Goal: Transaction & Acquisition: Purchase product/service

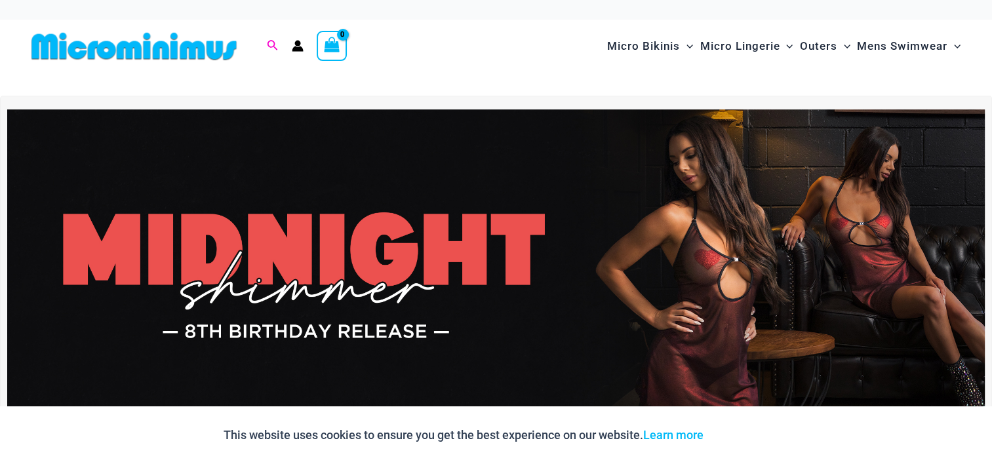
click at [269, 42] on icon "Search icon link" at bounding box center [273, 45] width 10 height 10
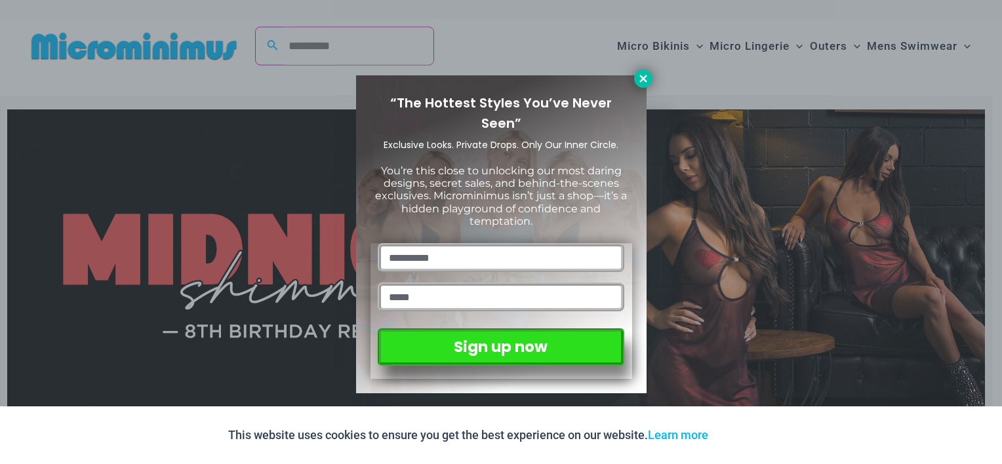
type input "**********"
click at [643, 77] on icon at bounding box center [643, 79] width 12 height 12
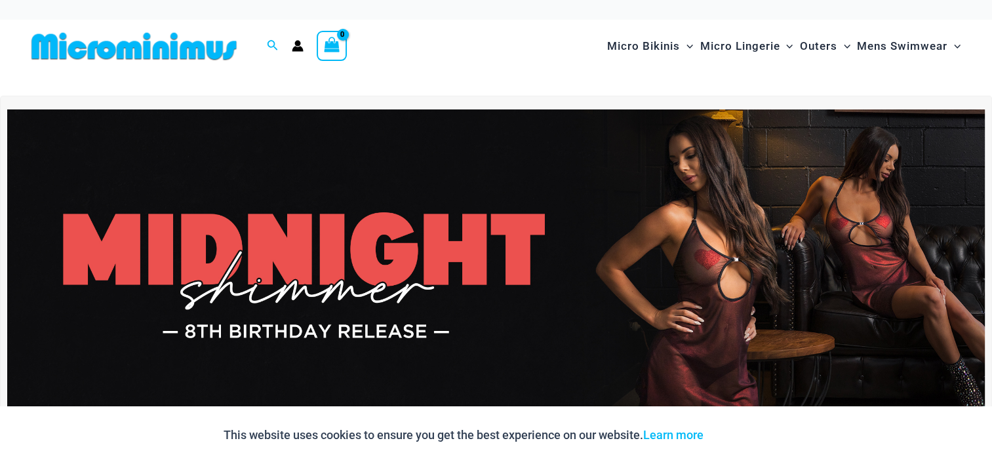
click at [264, 40] on div "Search for: Search Search" at bounding box center [272, 46] width 25 height 16
click at [268, 41] on icon "Search icon link" at bounding box center [272, 46] width 10 height 12
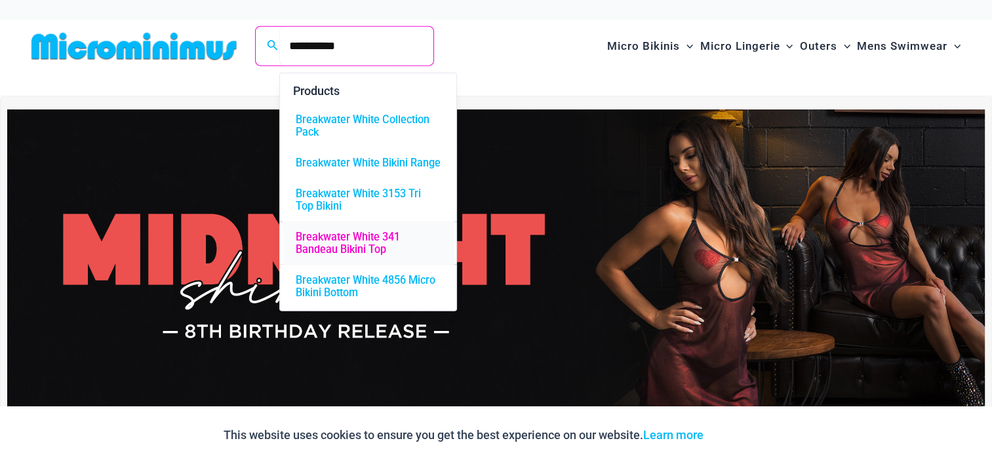
type input "**********"
click at [333, 245] on span "Breakwater White 341 Bandeau Bikini Top" at bounding box center [368, 244] width 145 height 25
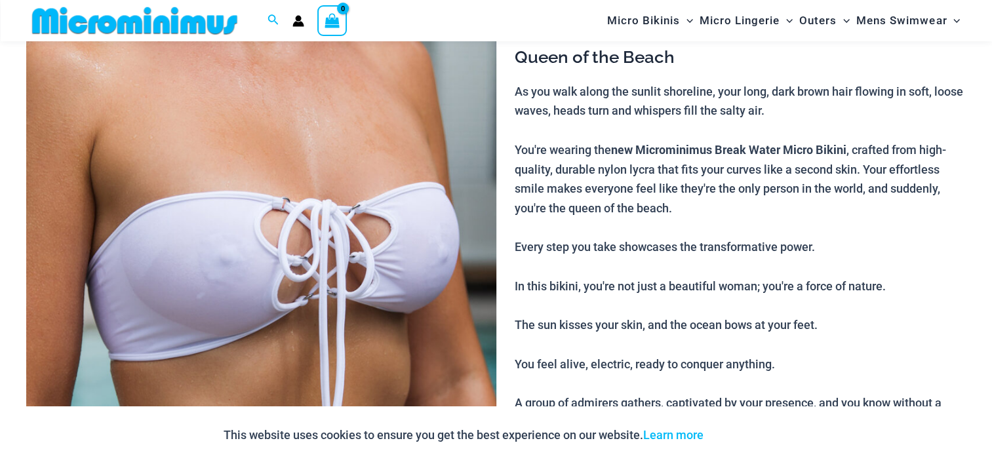
scroll to position [624, 0]
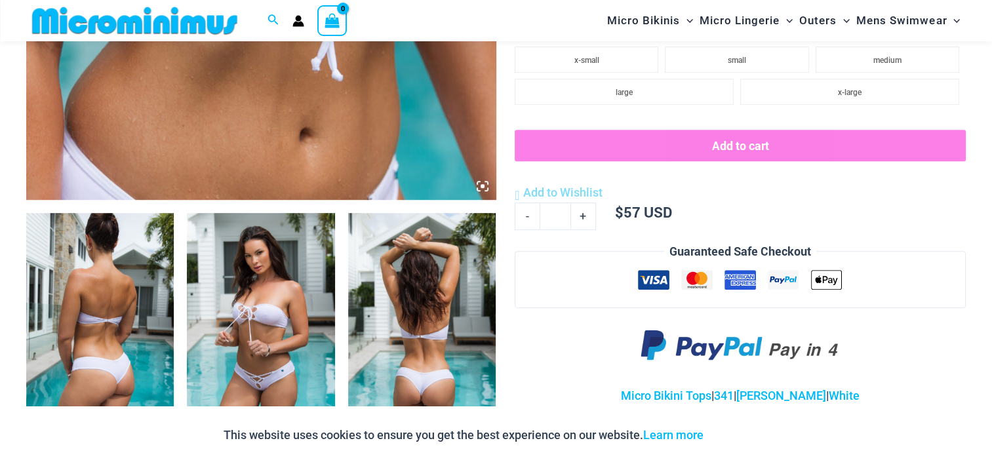
click at [90, 287] on img at bounding box center [100, 324] width 148 height 222
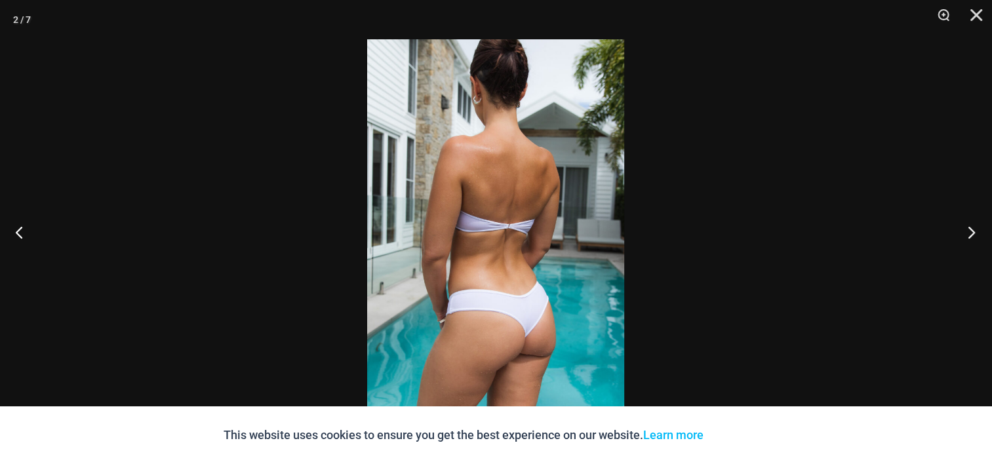
click at [976, 233] on button "Next" at bounding box center [967, 232] width 49 height 66
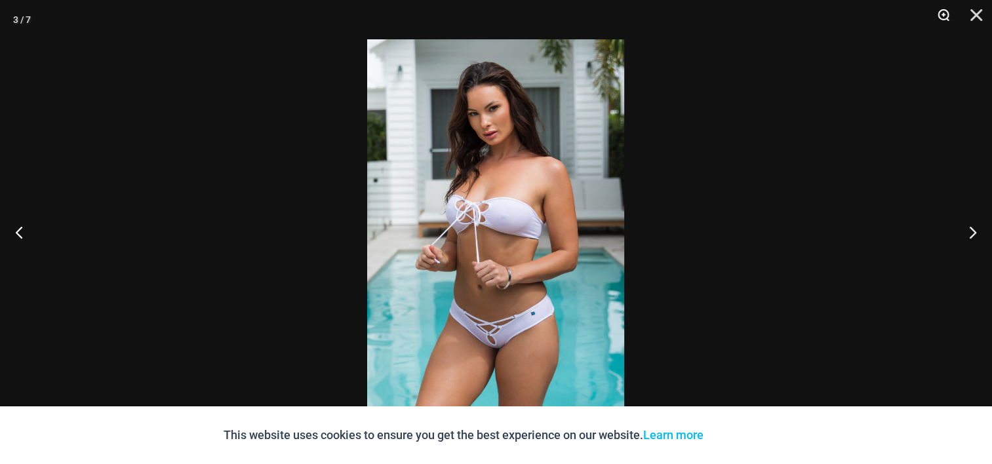
click at [941, 18] on button "Zoom" at bounding box center [939, 19] width 33 height 39
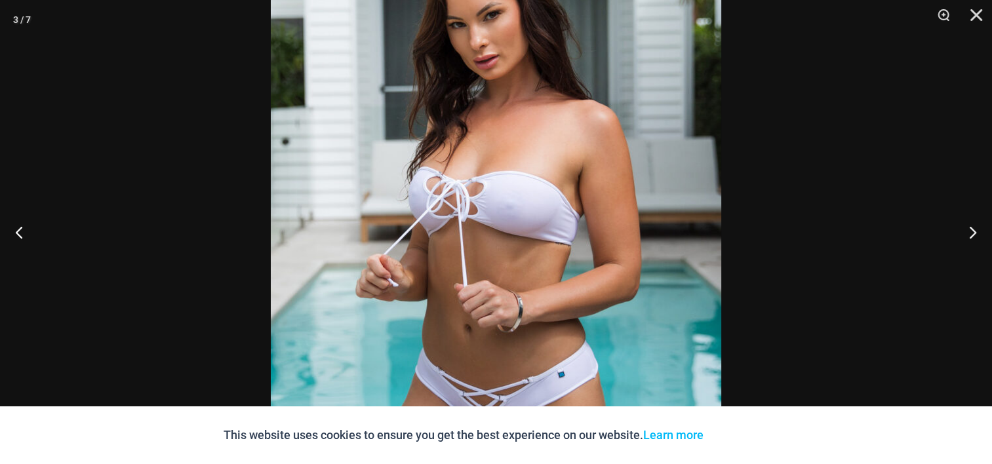
click at [973, 229] on button "Next" at bounding box center [967, 232] width 49 height 66
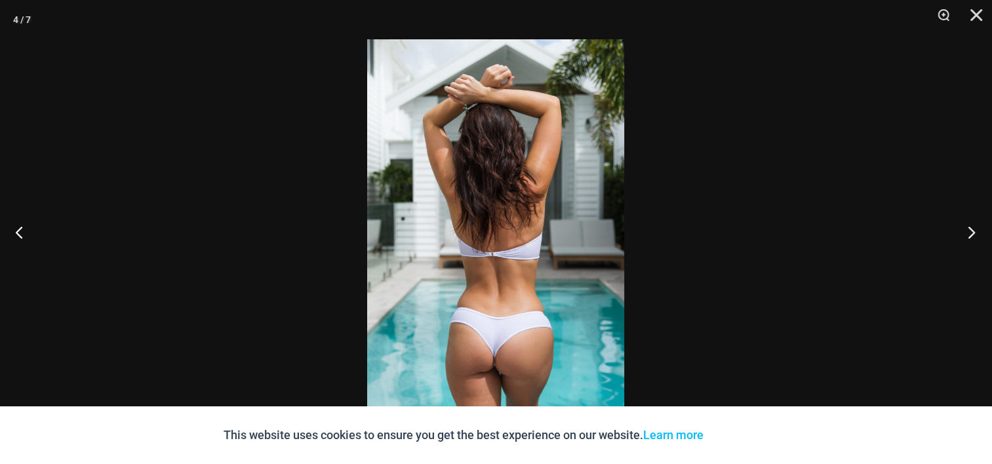
click at [973, 229] on button "Next" at bounding box center [967, 232] width 49 height 66
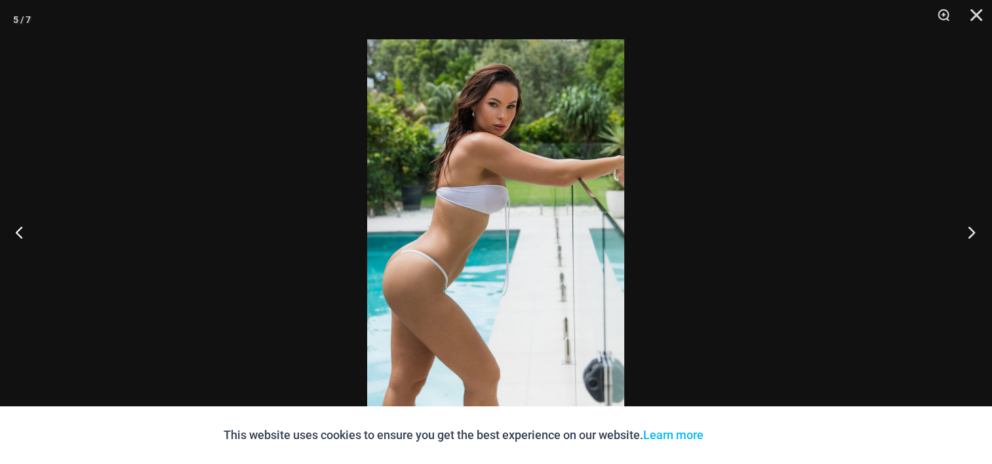
click at [973, 229] on button "Next" at bounding box center [967, 232] width 49 height 66
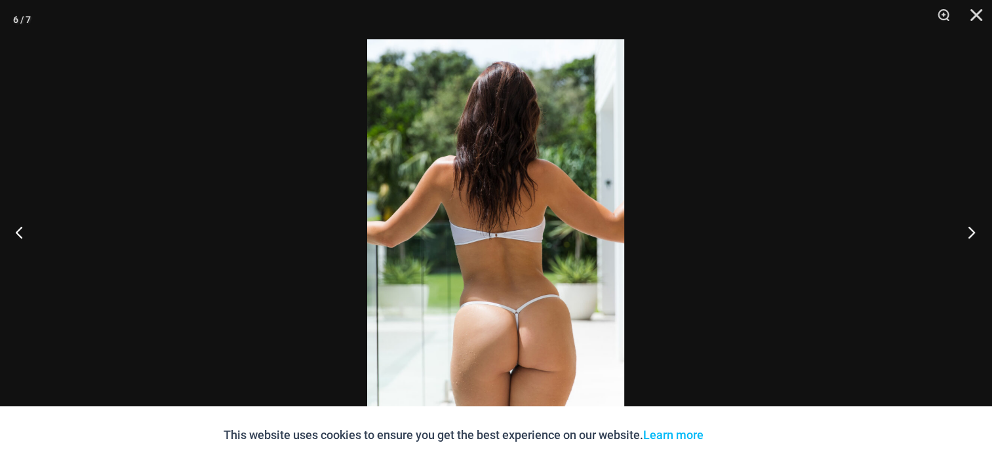
click at [973, 229] on button "Next" at bounding box center [967, 232] width 49 height 66
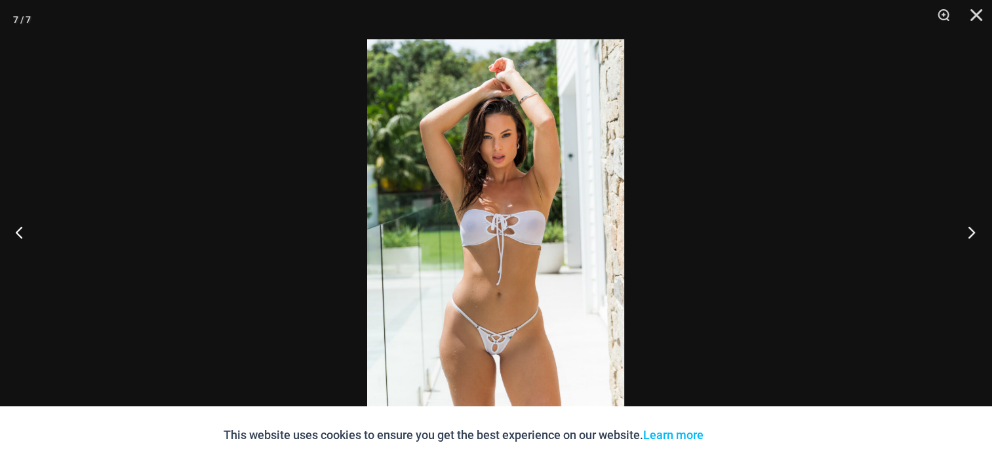
click at [973, 229] on button "Next" at bounding box center [967, 232] width 49 height 66
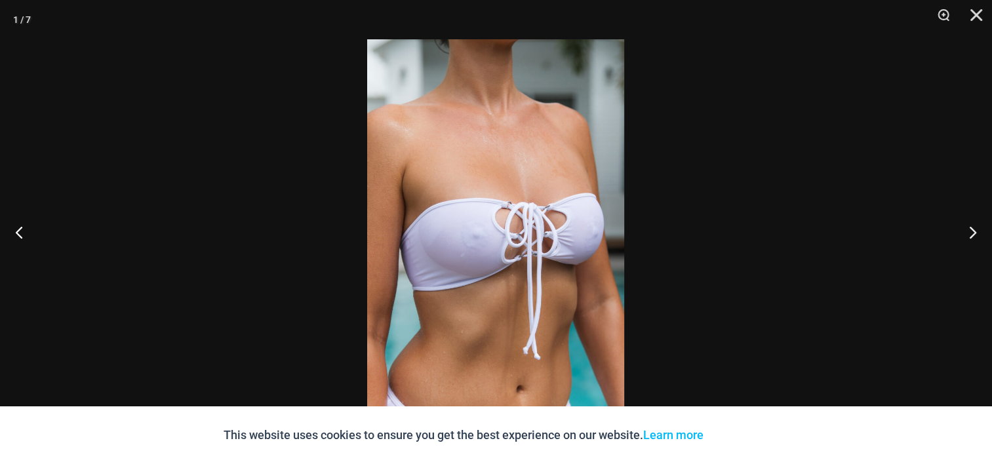
click at [938, 139] on div at bounding box center [496, 232] width 992 height 464
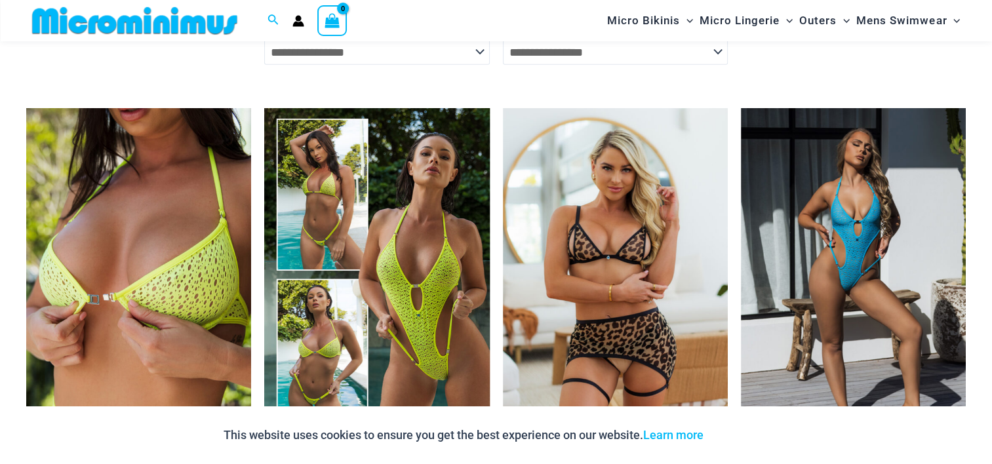
scroll to position [0, 0]
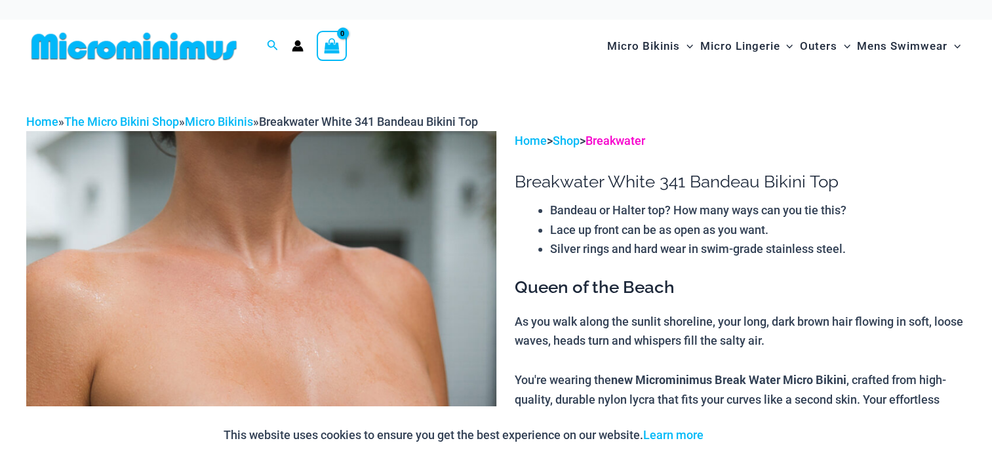
click at [618, 139] on link "Breakwater" at bounding box center [616, 141] width 60 height 14
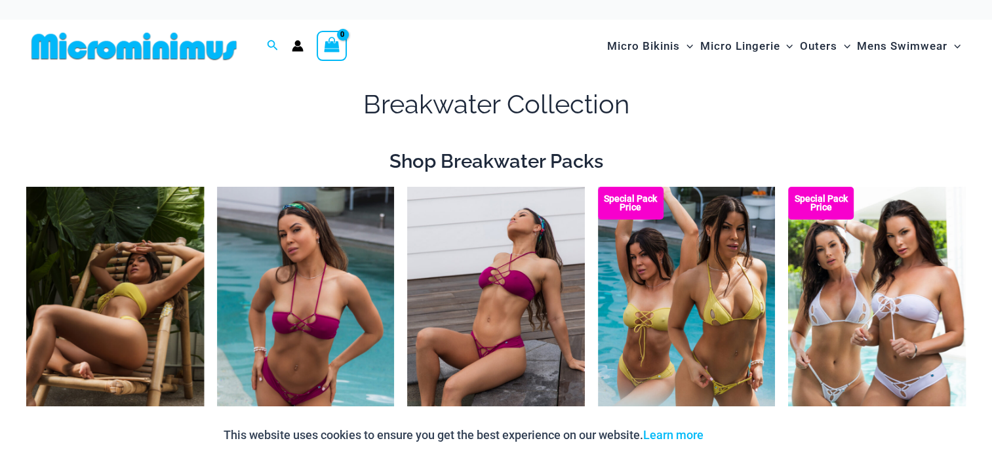
click at [94, 273] on img at bounding box center [115, 320] width 178 height 266
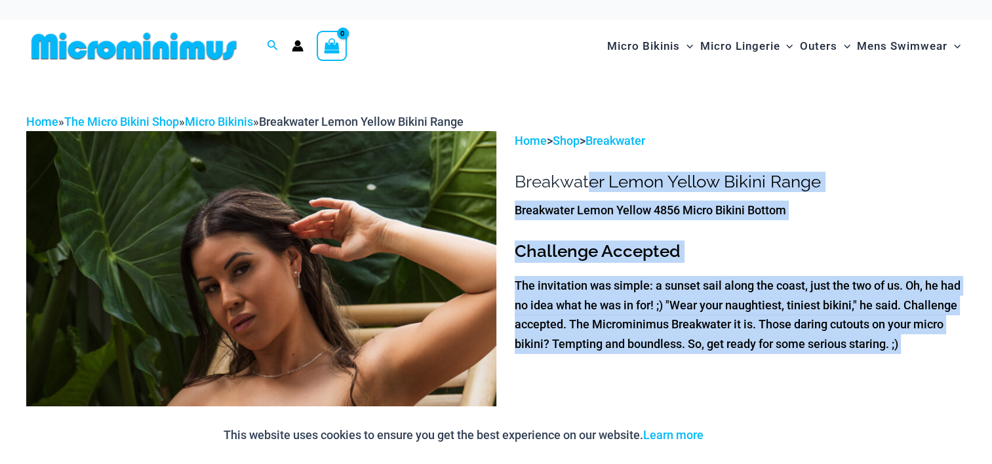
drag, startPoint x: 512, startPoint y: 178, endPoint x: 586, endPoint y: 184, distance: 74.3
click at [841, 247] on h3 "Challenge Accepted" at bounding box center [740, 252] width 451 height 22
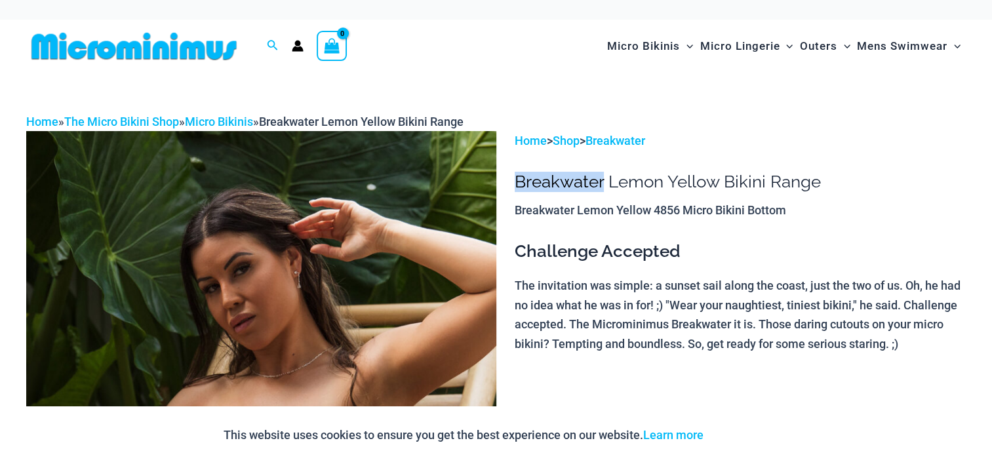
drag, startPoint x: 517, startPoint y: 186, endPoint x: 605, endPoint y: 185, distance: 87.2
click at [605, 185] on h1 "Breakwater Lemon Yellow Bikini Range" at bounding box center [740, 182] width 451 height 20
copy h1 "Breakwater"
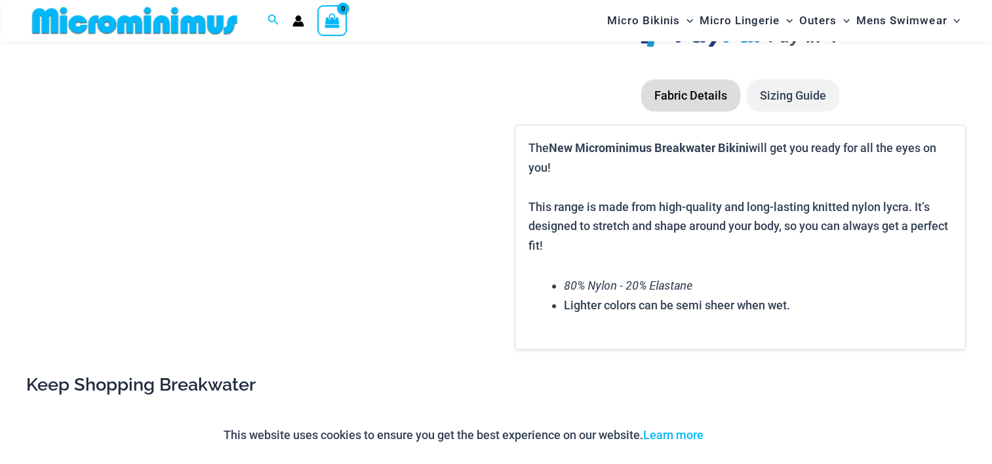
scroll to position [1930, 0]
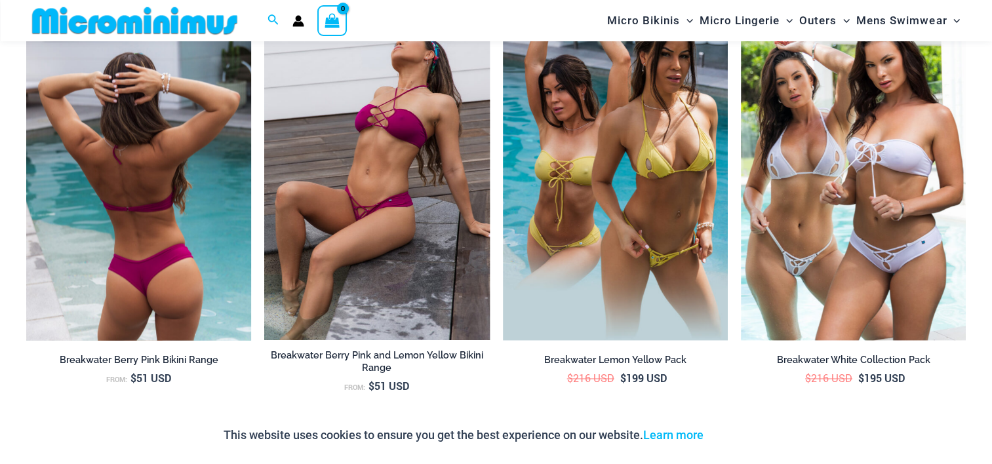
click at [164, 117] on img at bounding box center [138, 172] width 225 height 338
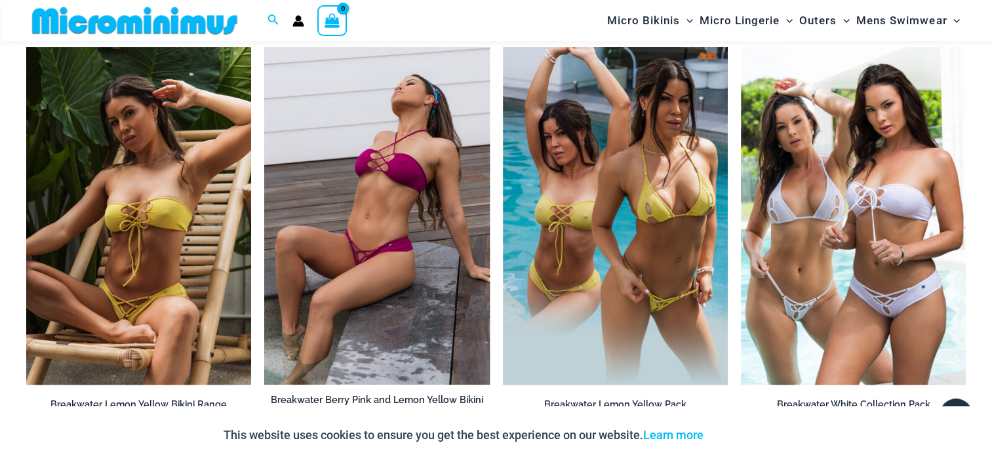
scroll to position [1449, 0]
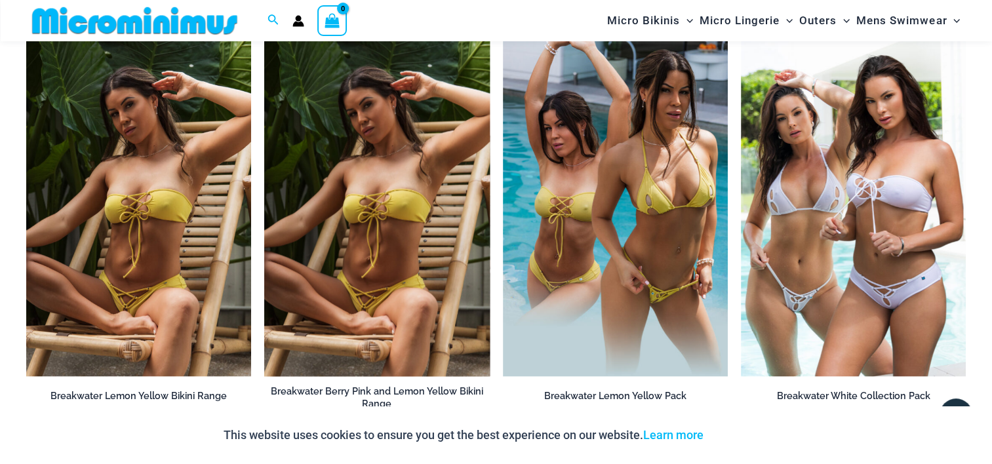
click at [380, 143] on img at bounding box center [376, 208] width 225 height 338
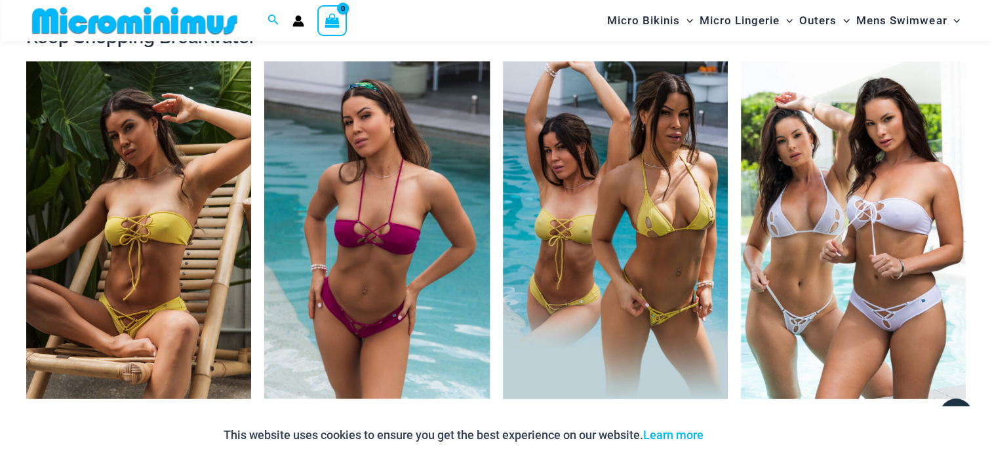
scroll to position [2301, 0]
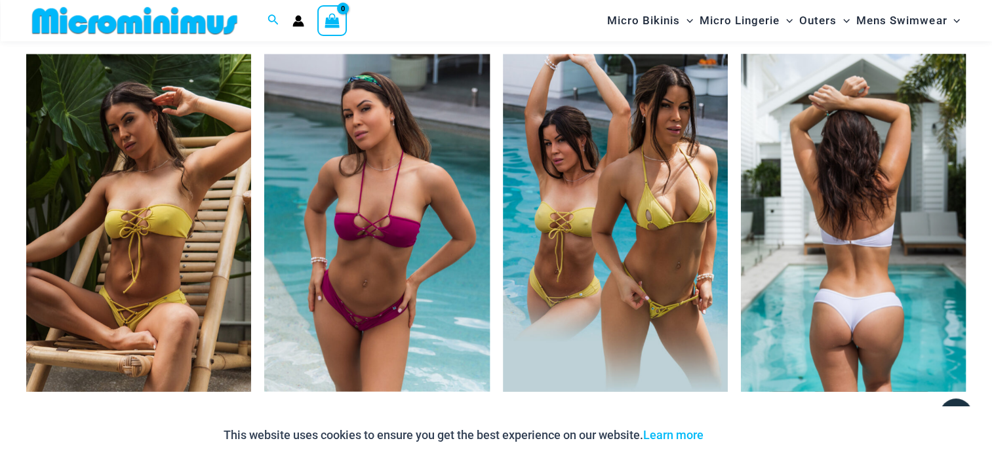
click at [802, 186] on img at bounding box center [853, 223] width 225 height 338
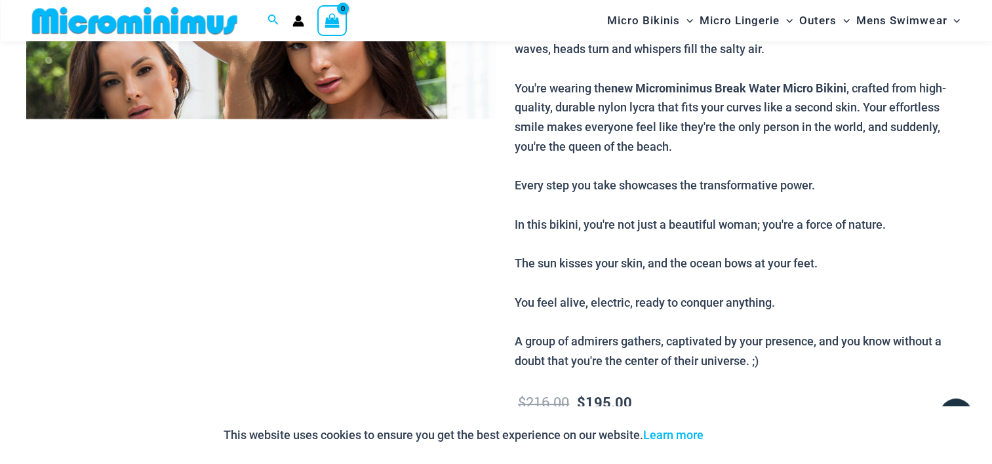
scroll to position [403, 0]
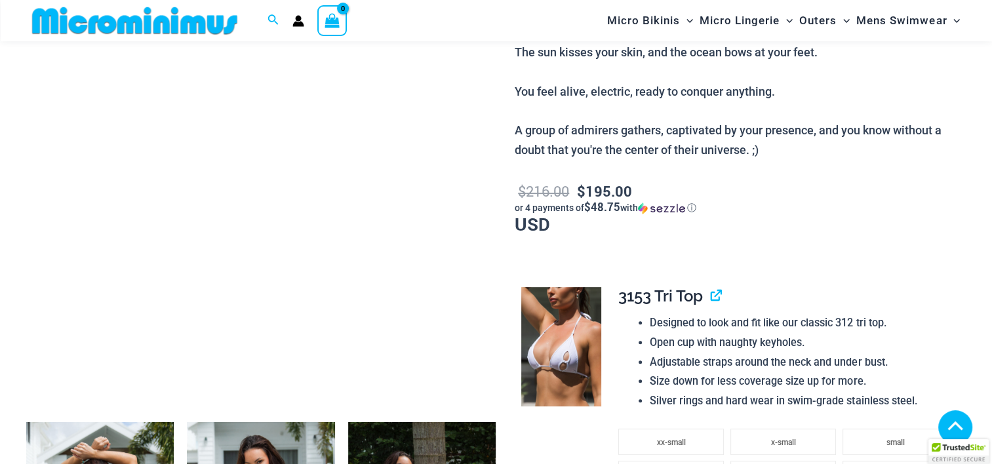
scroll to position [763, 0]
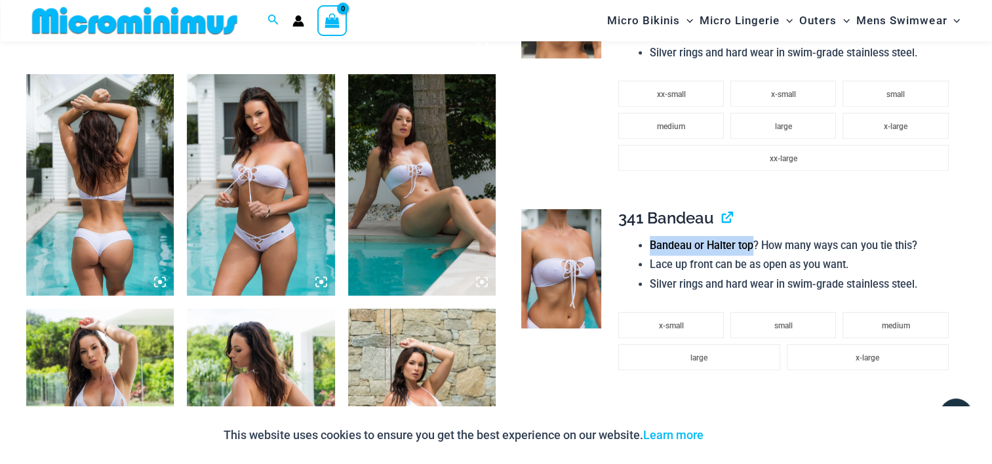
drag, startPoint x: 651, startPoint y: 247, endPoint x: 754, endPoint y: 244, distance: 103.0
click at [754, 244] on li "Bandeau or Halter top? How many ways can you tie this?" at bounding box center [802, 246] width 305 height 20
copy li "Bandeau or Halter top"
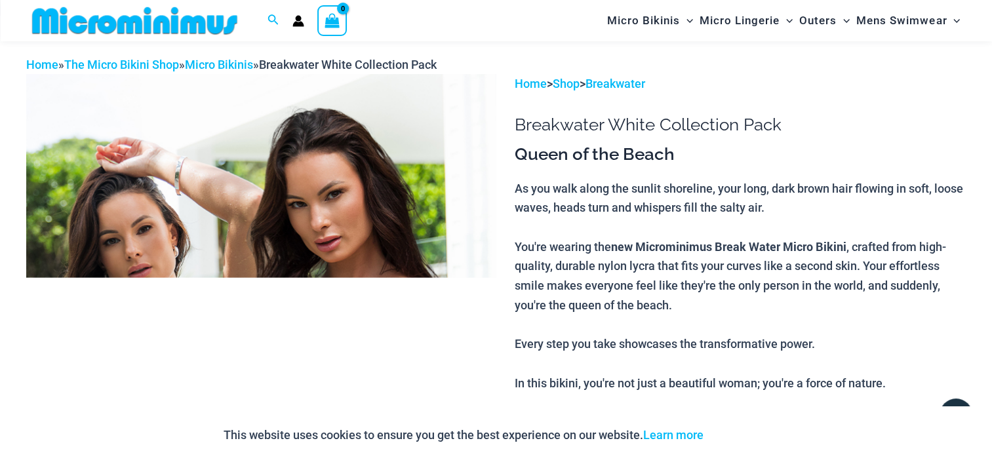
scroll to position [0, 0]
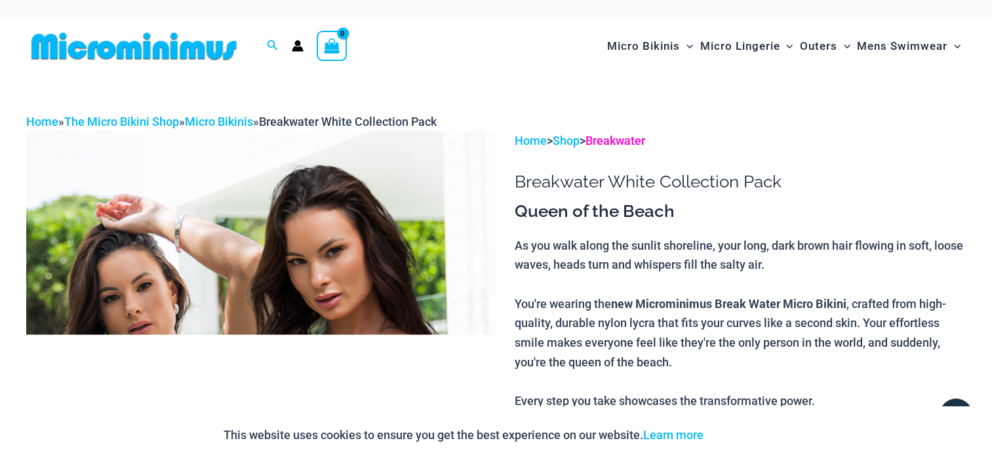
click at [611, 140] on link "Breakwater" at bounding box center [616, 141] width 60 height 14
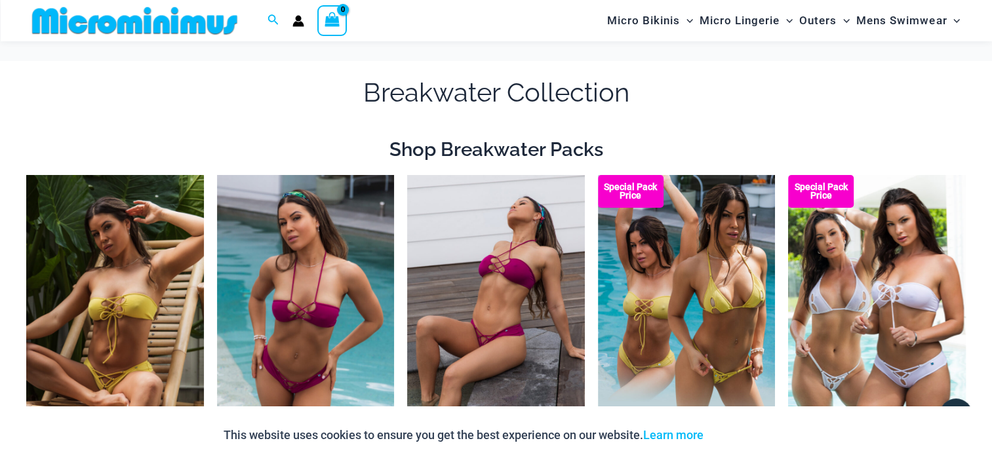
scroll to position [123, 0]
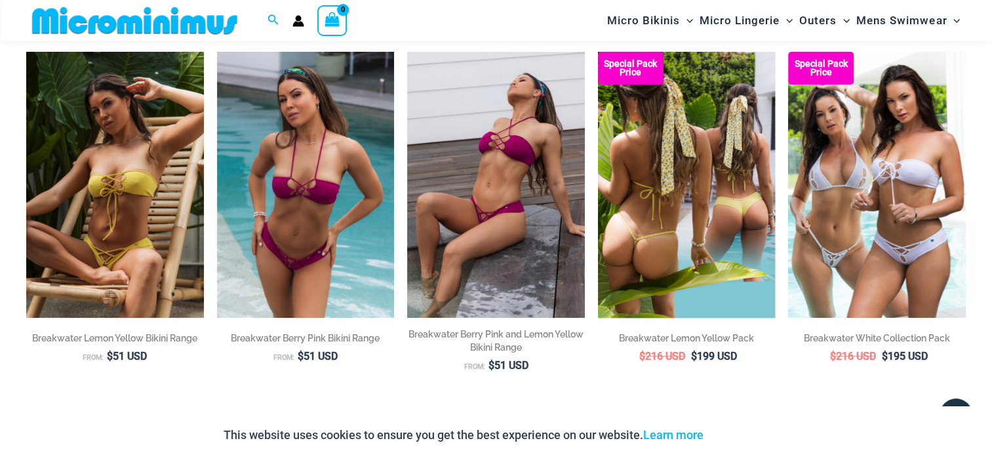
click at [686, 134] on img at bounding box center [687, 185] width 178 height 266
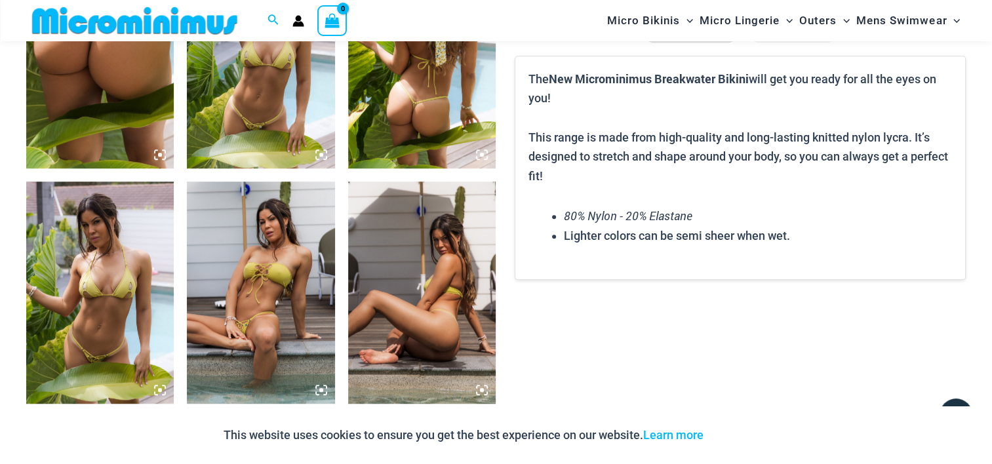
scroll to position [913, 0]
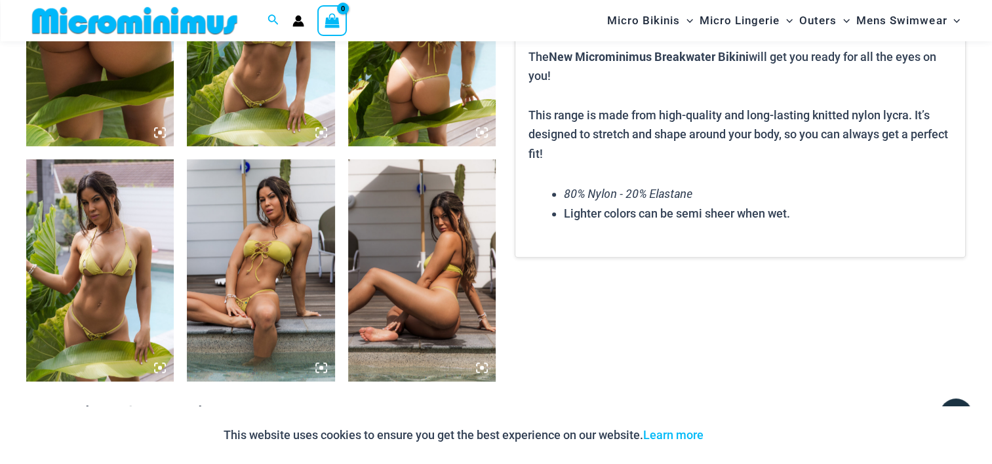
click at [131, 210] on img at bounding box center [100, 270] width 148 height 222
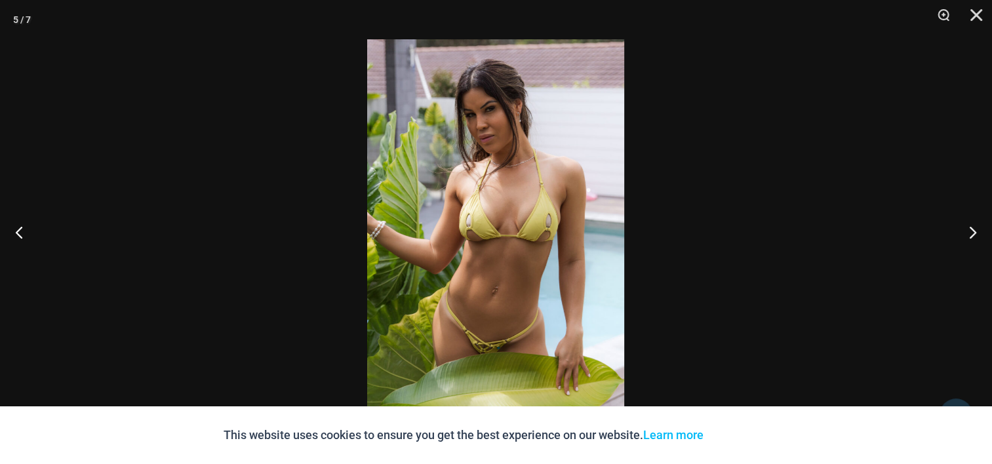
click at [148, 123] on div at bounding box center [496, 232] width 992 height 464
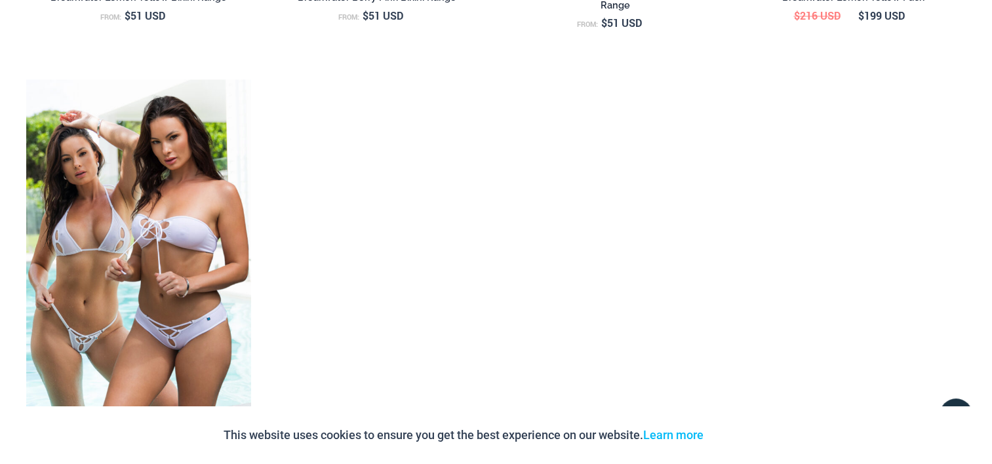
scroll to position [0, 0]
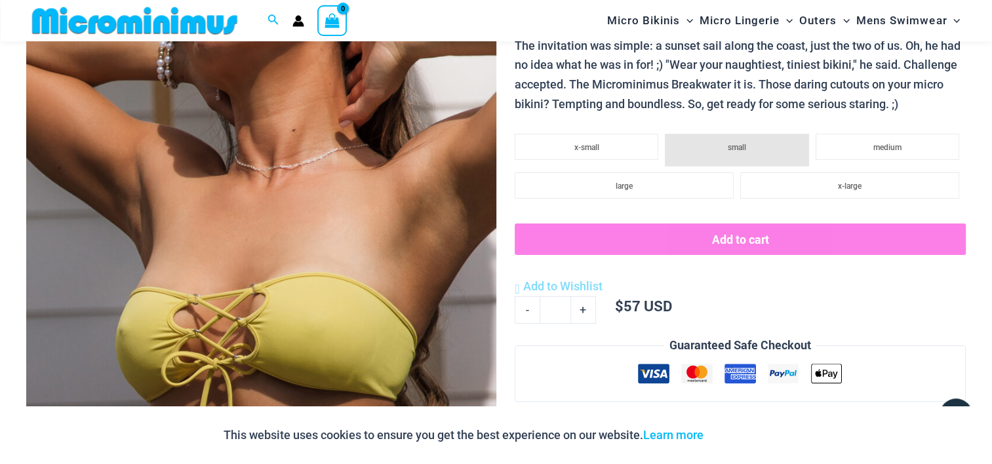
scroll to position [270, 0]
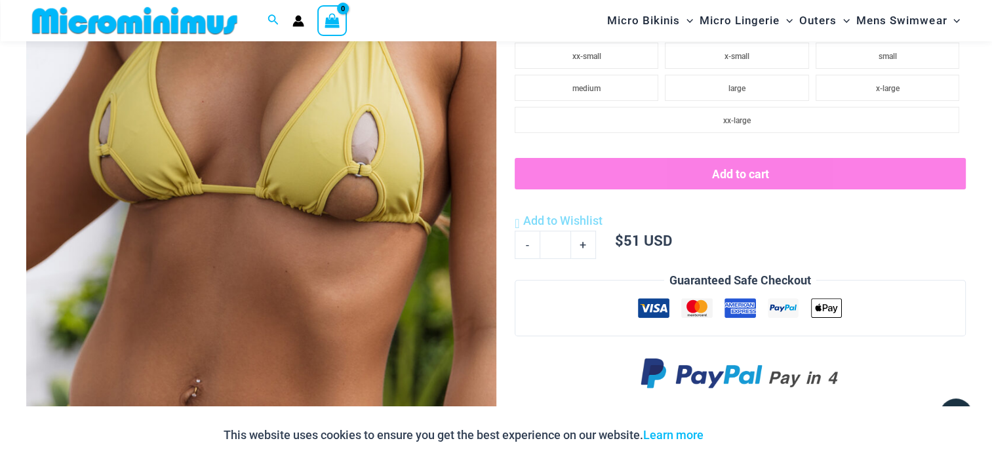
scroll to position [800, 0]
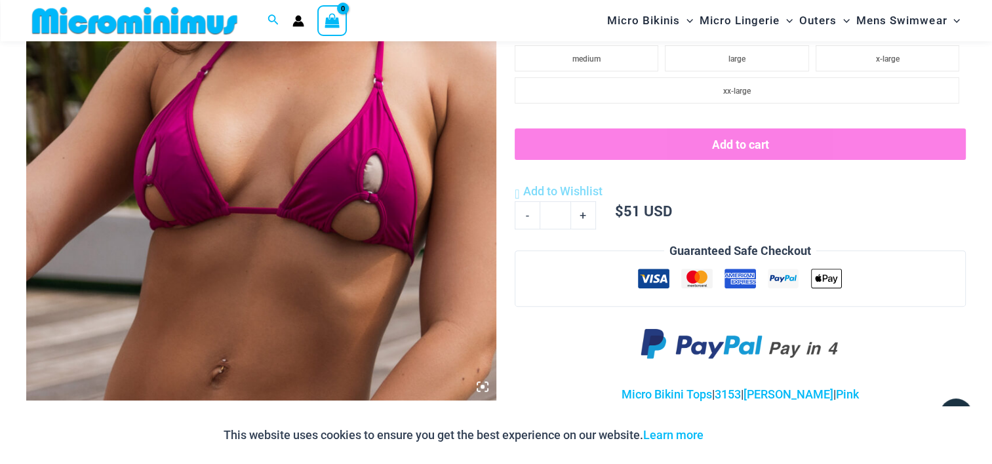
scroll to position [800, 0]
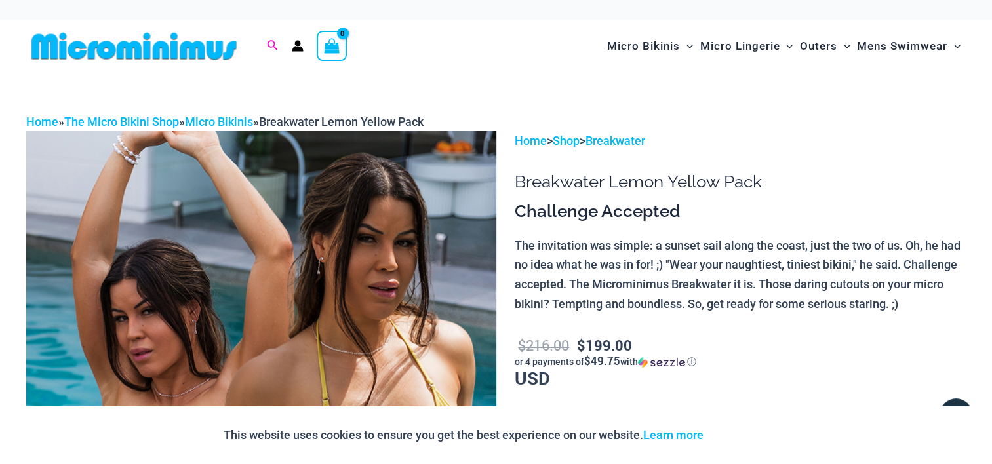
click at [273, 48] on icon "Search icon link" at bounding box center [272, 46] width 10 height 12
paste input "**********"
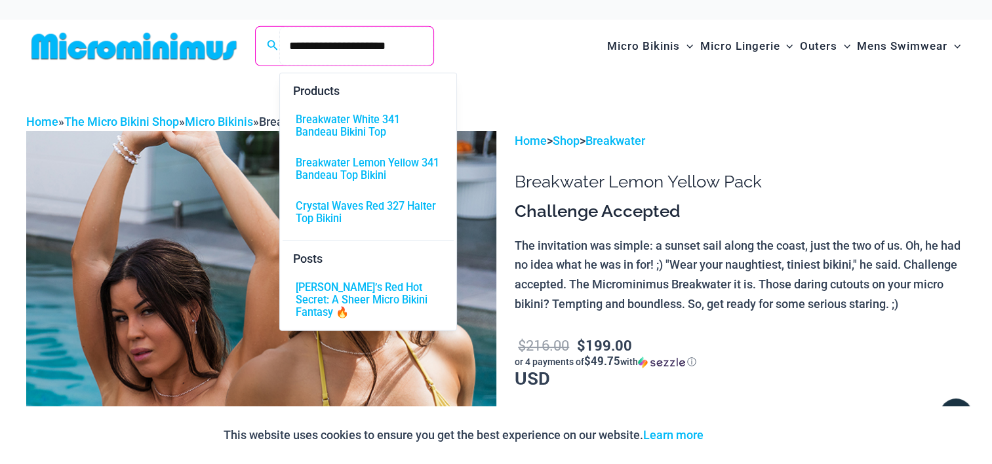
drag, startPoint x: 352, startPoint y: 46, endPoint x: 189, endPoint y: 49, distance: 163.3
click at [189, 49] on div "**********" at bounding box center [247, 46] width 442 height 53
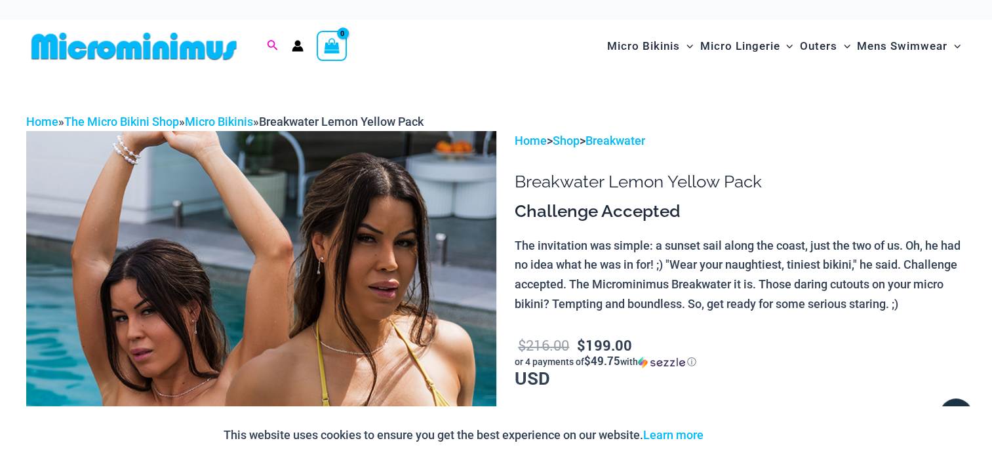
click at [275, 43] on icon "Search icon link" at bounding box center [272, 46] width 10 height 12
click at [347, 45] on input "**********" at bounding box center [356, 46] width 154 height 39
type input "******"
click button "Search" at bounding box center [0, 0] width 0 height 0
